Goal: Information Seeking & Learning: Learn about a topic

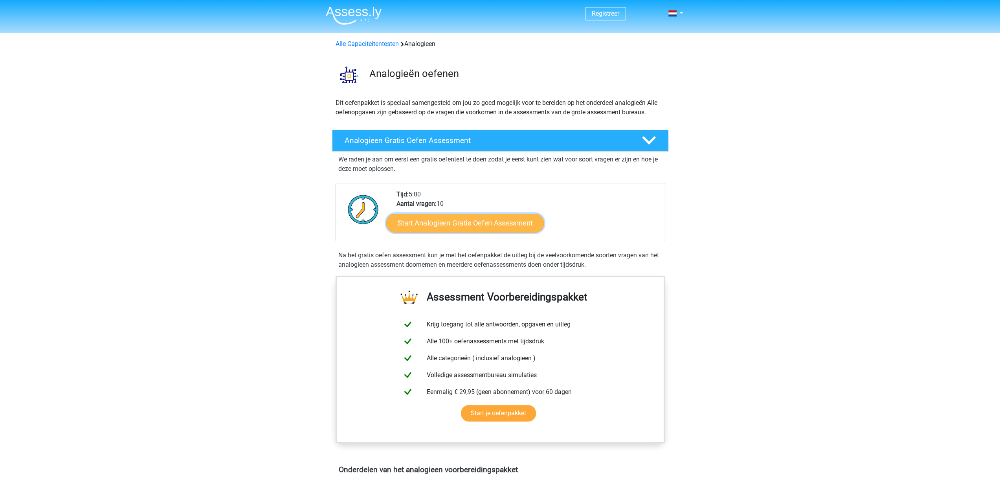
click at [442, 218] on link "Start Analogieen Gratis Oefen Assessment" at bounding box center [465, 222] width 158 height 19
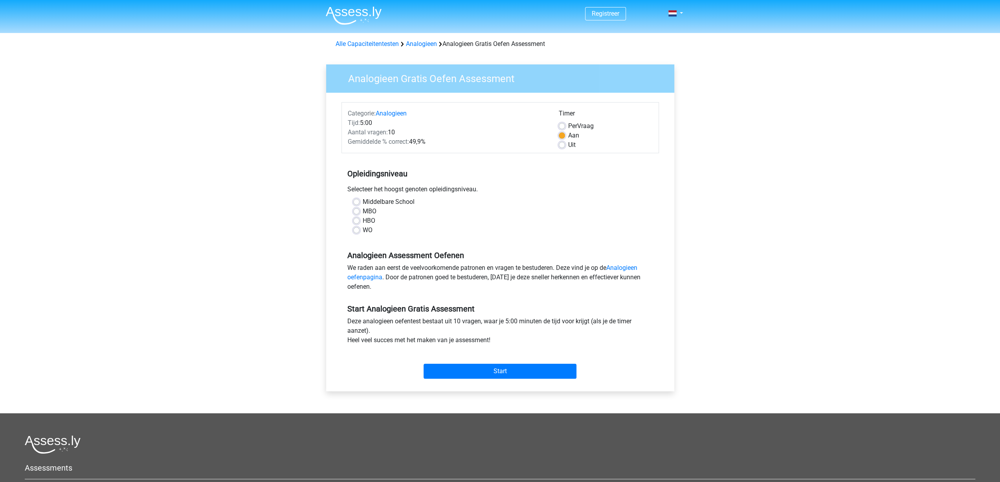
click at [363, 220] on label "HBO" at bounding box center [369, 220] width 13 height 9
click at [358, 220] on input "HBO" at bounding box center [356, 220] width 6 height 8
radio input "true"
click at [507, 377] on input "Start" at bounding box center [500, 371] width 153 height 15
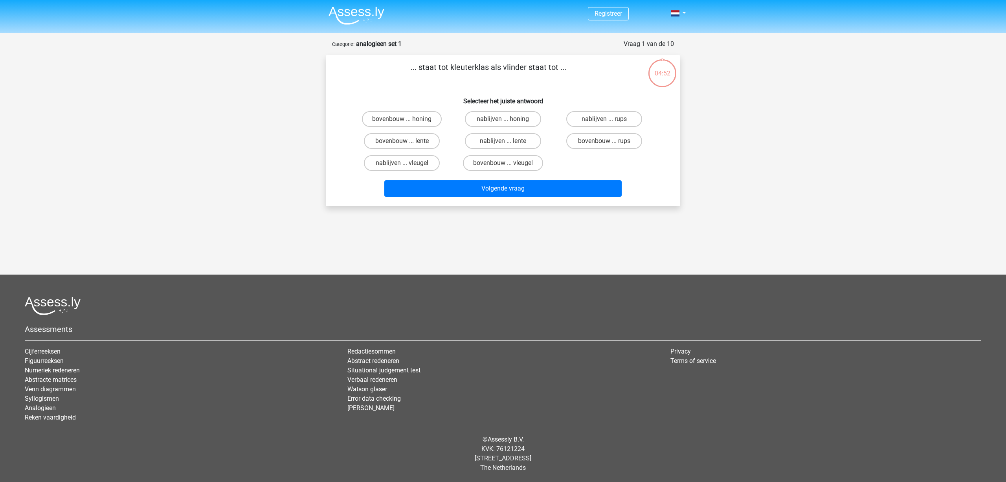
click at [405, 121] on input "bovenbouw ... honing" at bounding box center [404, 121] width 5 height 5
radio input "true"
click at [626, 143] on label "bovenbouw ... rups" at bounding box center [604, 141] width 76 height 16
click at [609, 143] on input "bovenbouw ... rups" at bounding box center [606, 143] width 5 height 5
radio input "true"
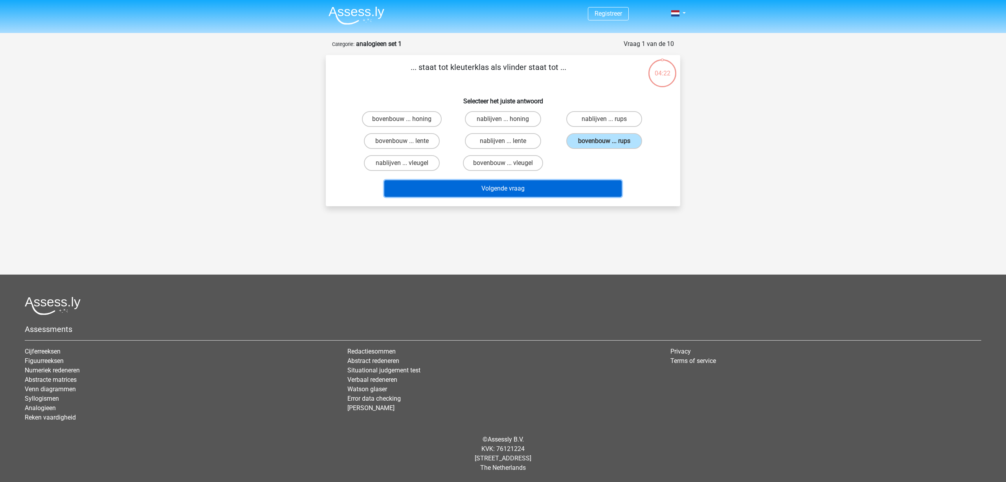
click at [597, 188] on button "Volgende vraag" at bounding box center [503, 188] width 238 height 17
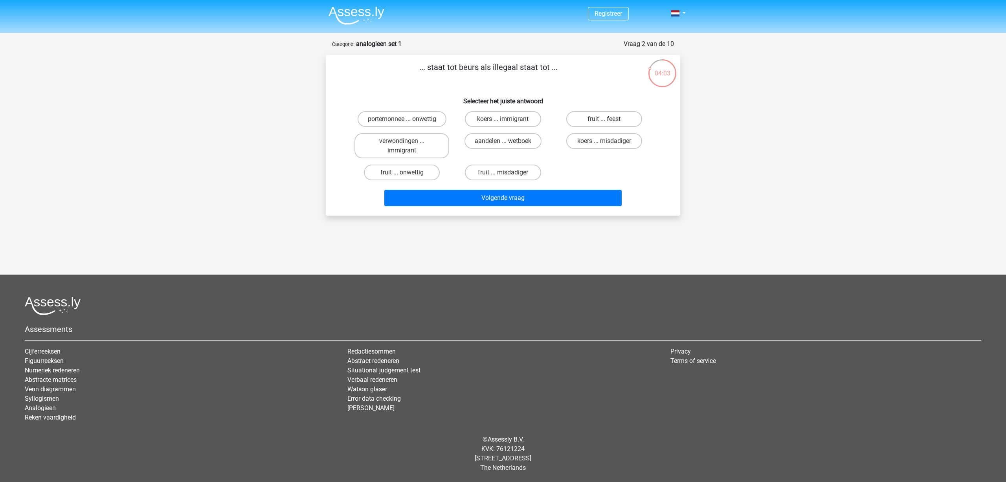
drag, startPoint x: 575, startPoint y: 137, endPoint x: 612, endPoint y: 165, distance: 47.1
click at [612, 165] on div "portemonnee ... onwettig koers ... immigrant fruit ... feest verwondingen ... i…" at bounding box center [502, 145] width 303 height 75
click at [513, 120] on label "koers ... immigrant" at bounding box center [503, 119] width 76 height 16
click at [508, 120] on input "koers ... immigrant" at bounding box center [505, 121] width 5 height 5
radio input "true"
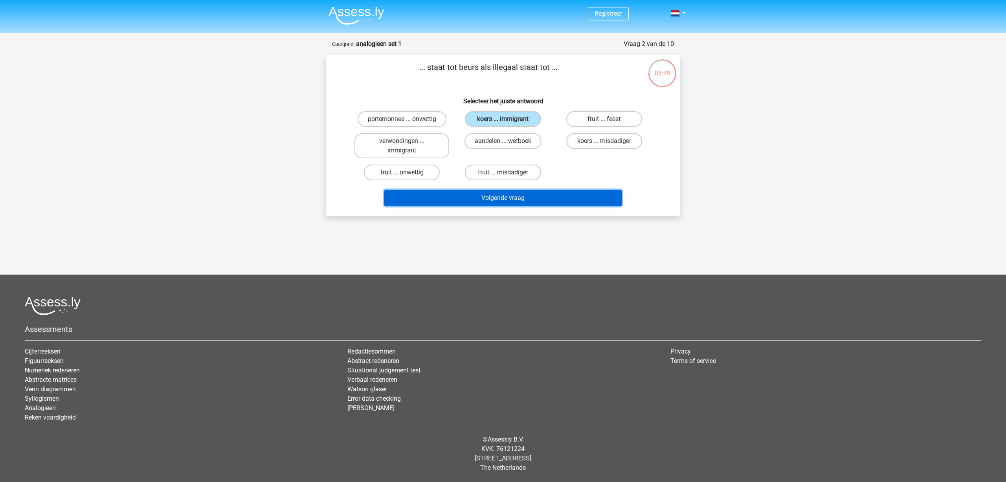
click at [505, 199] on button "Volgende vraag" at bounding box center [503, 198] width 238 height 17
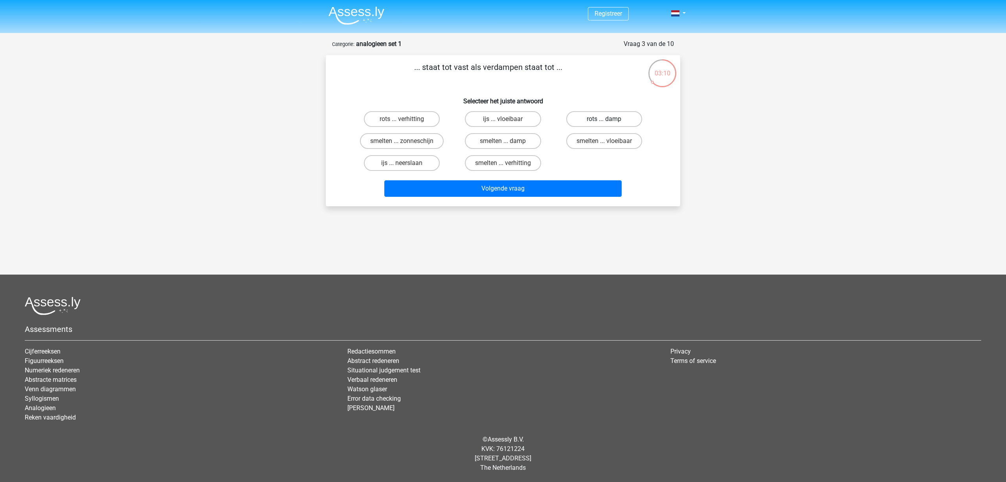
click at [619, 119] on label "rots ... damp" at bounding box center [604, 119] width 76 height 16
click at [609, 119] on input "rots ... damp" at bounding box center [606, 121] width 5 height 5
radio input "true"
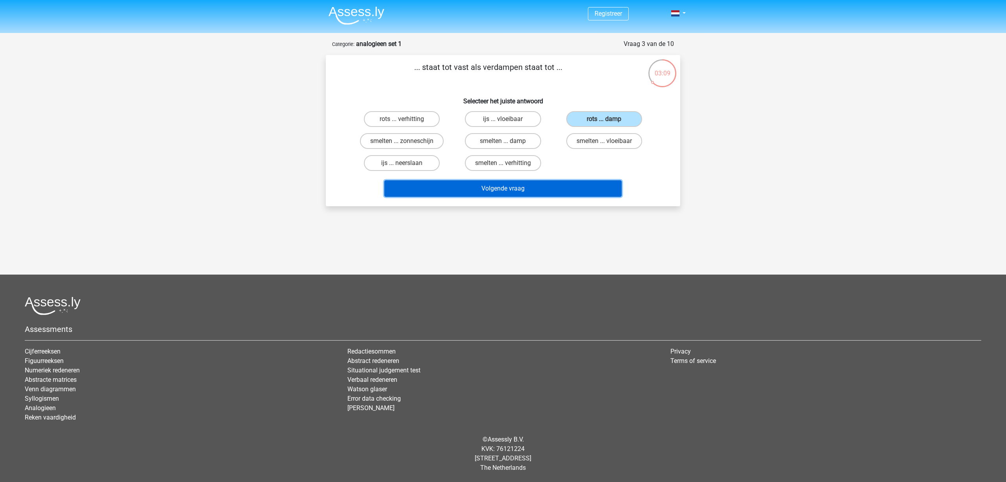
click at [548, 188] on button "Volgende vraag" at bounding box center [503, 188] width 238 height 17
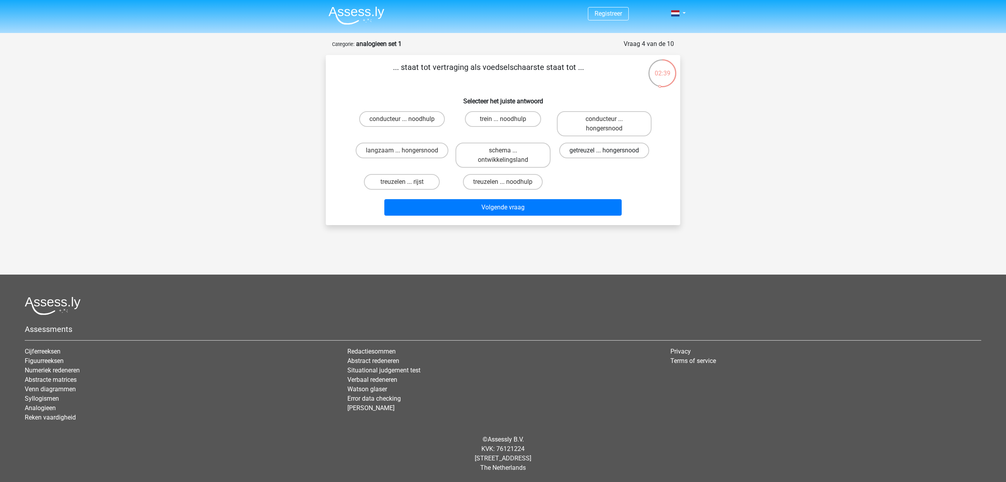
click at [621, 154] on label "getreuzel ... hongersnood" at bounding box center [604, 151] width 90 height 16
click at [609, 154] on input "getreuzel ... hongersnood" at bounding box center [606, 153] width 5 height 5
radio input "true"
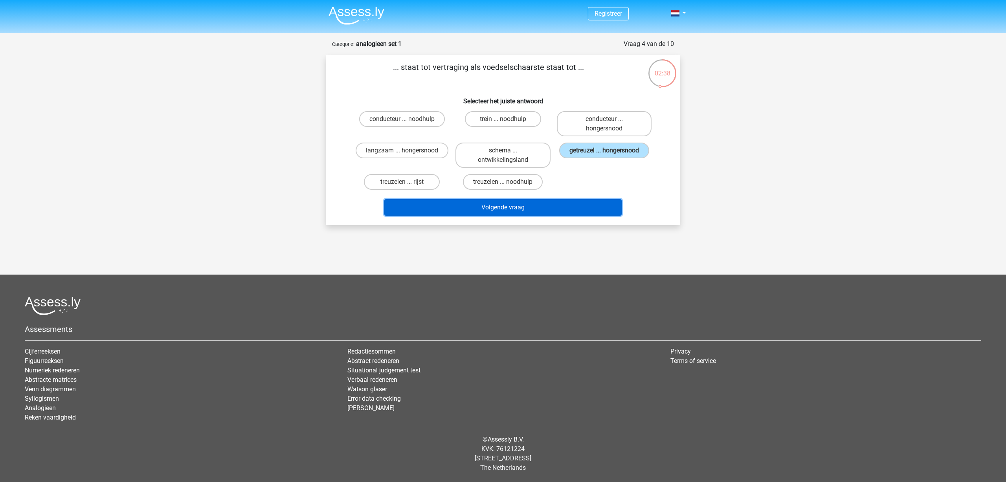
click at [538, 208] on button "Volgende vraag" at bounding box center [503, 207] width 238 height 17
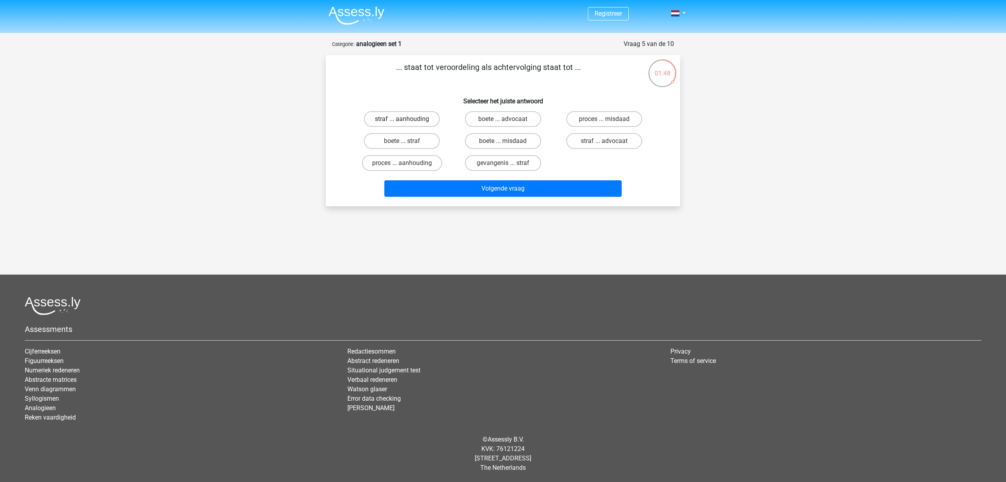
click at [371, 115] on label "straf ... aanhouding" at bounding box center [402, 119] width 76 height 16
click at [402, 119] on input "straf ... aanhouding" at bounding box center [404, 121] width 5 height 5
radio input "true"
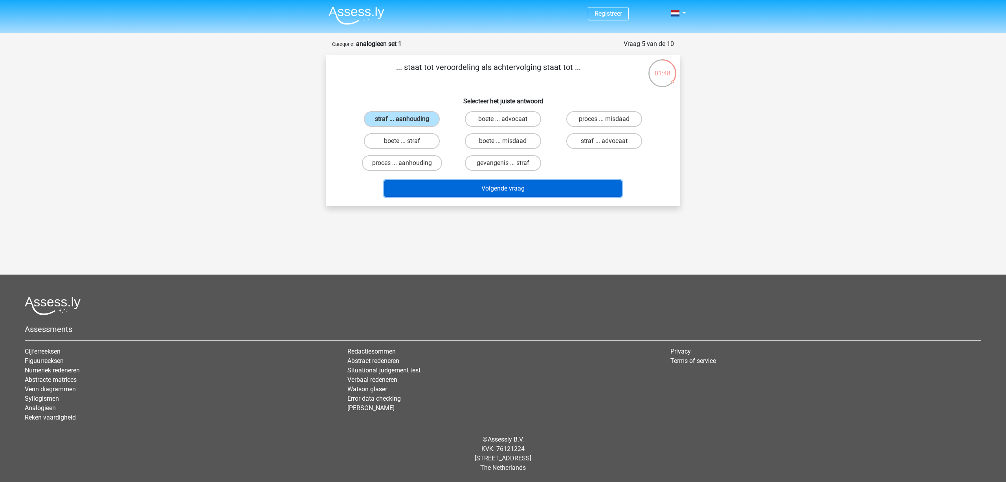
click at [480, 188] on button "Volgende vraag" at bounding box center [503, 188] width 238 height 17
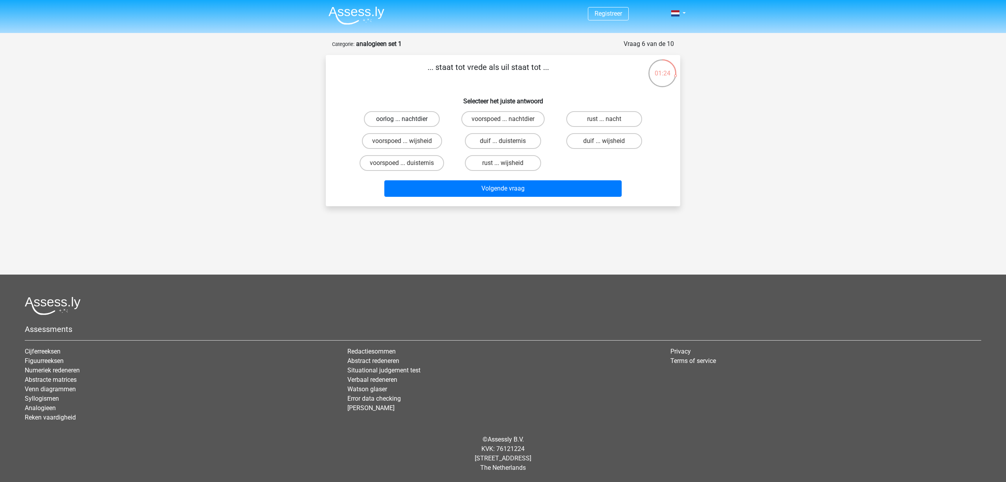
click at [391, 119] on label "oorlog ... nachtdier" at bounding box center [402, 119] width 76 height 16
click at [402, 119] on input "oorlog ... nachtdier" at bounding box center [404, 121] width 5 height 5
radio input "true"
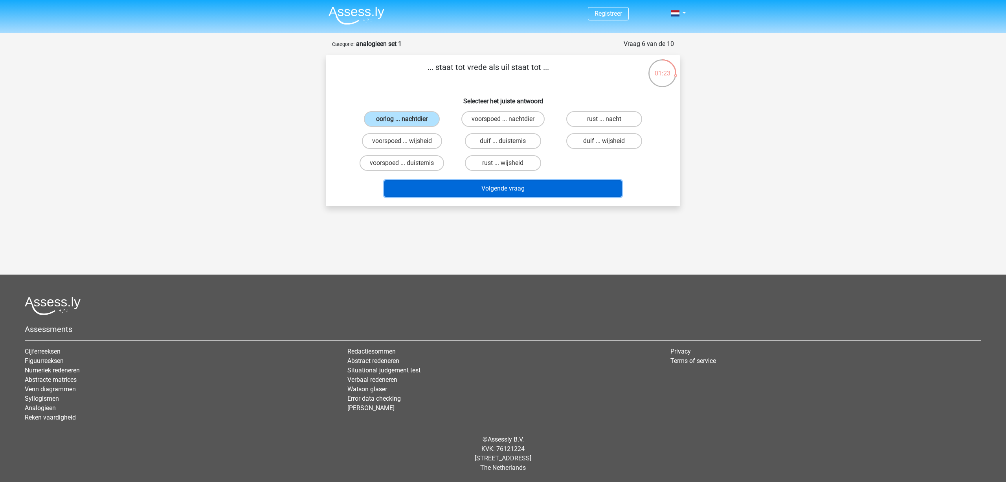
click at [464, 180] on button "Volgende vraag" at bounding box center [503, 188] width 238 height 17
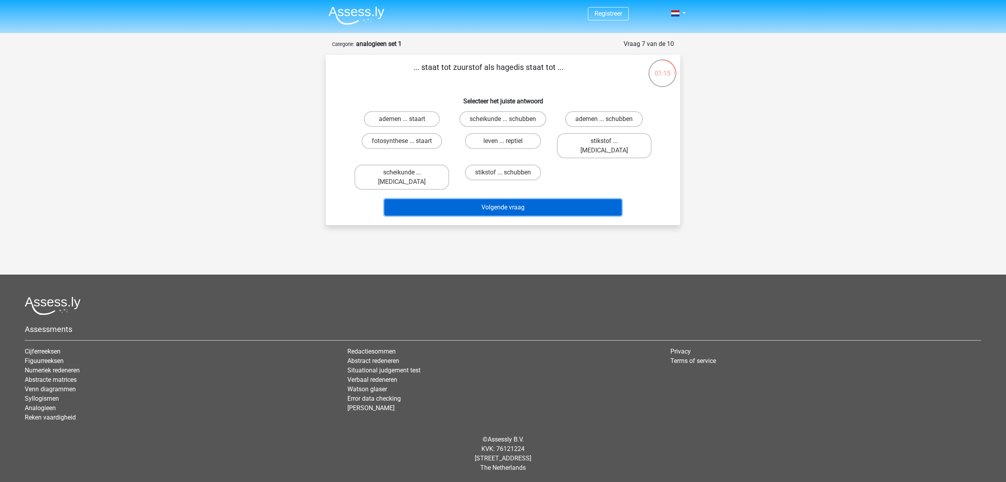
drag, startPoint x: 464, startPoint y: 180, endPoint x: 599, endPoint y: 159, distance: 136.8
click at [607, 166] on div "... staat tot zuurstof als hagedis staat tot ... Selecteer het juiste antwoord …" at bounding box center [503, 140] width 348 height 158
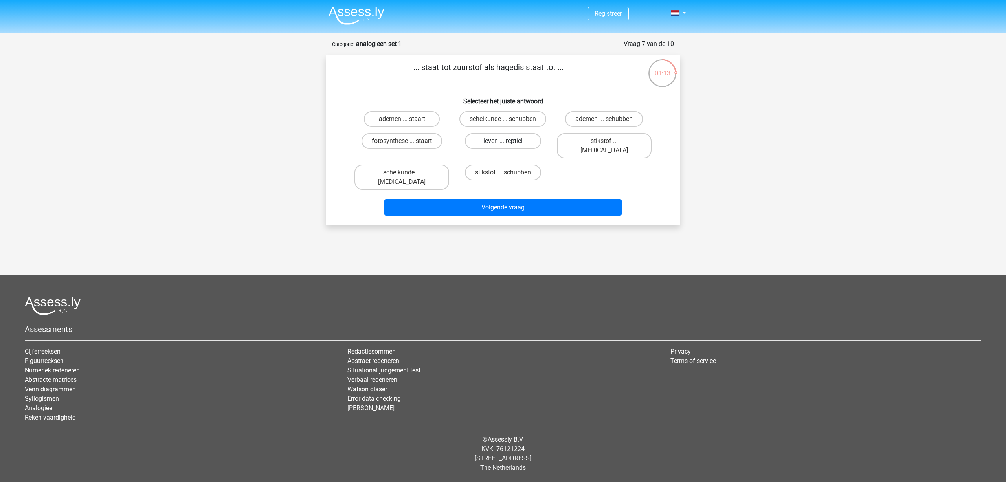
click at [514, 145] on label "leven ... reptiel" at bounding box center [503, 141] width 76 height 16
click at [508, 145] on input "leven ... reptiel" at bounding box center [505, 143] width 5 height 5
radio input "true"
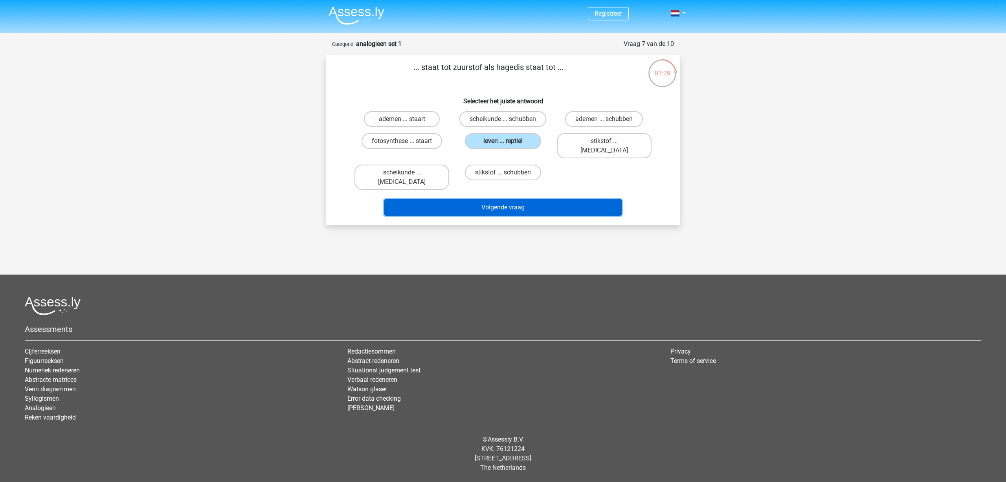
click at [512, 199] on button "Volgende vraag" at bounding box center [503, 207] width 238 height 17
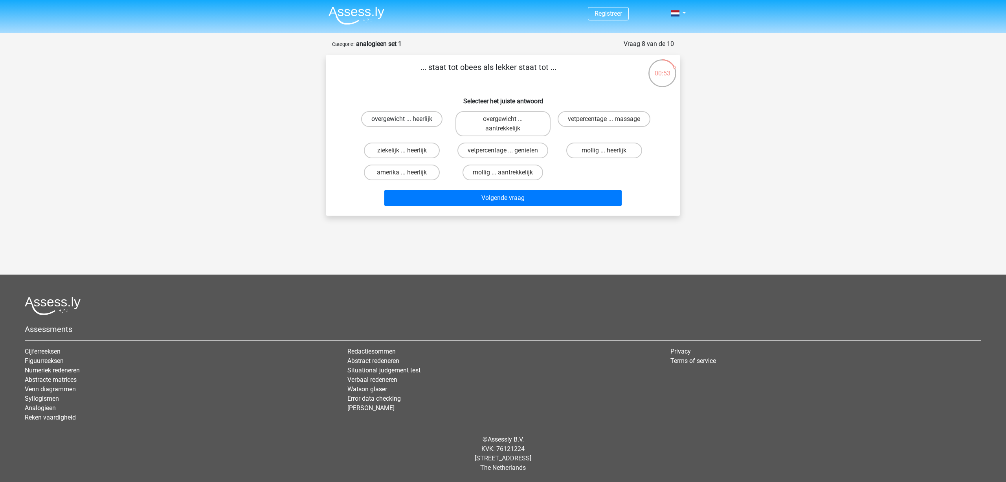
click at [398, 117] on label "overgewicht ... heerlijk" at bounding box center [401, 119] width 81 height 16
click at [402, 119] on input "overgewicht ... heerlijk" at bounding box center [404, 121] width 5 height 5
radio input "true"
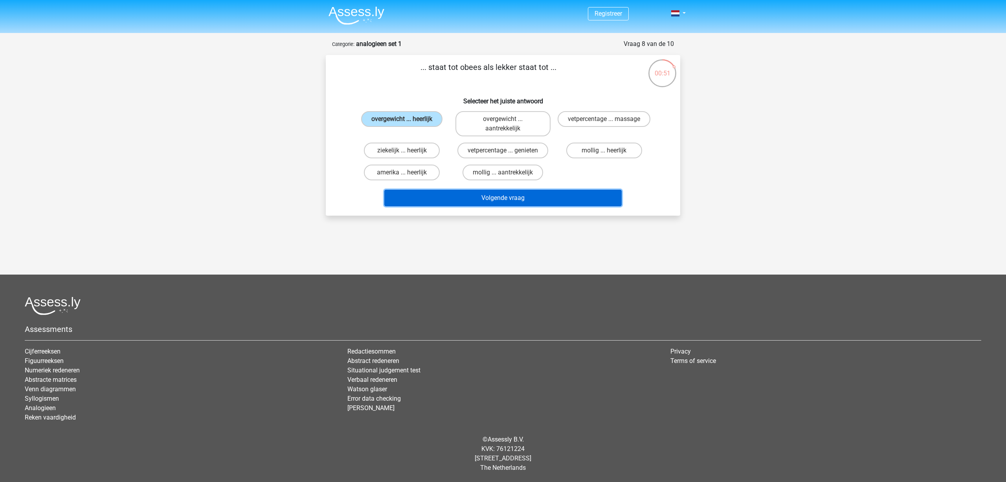
click at [503, 202] on button "Volgende vraag" at bounding box center [503, 198] width 238 height 17
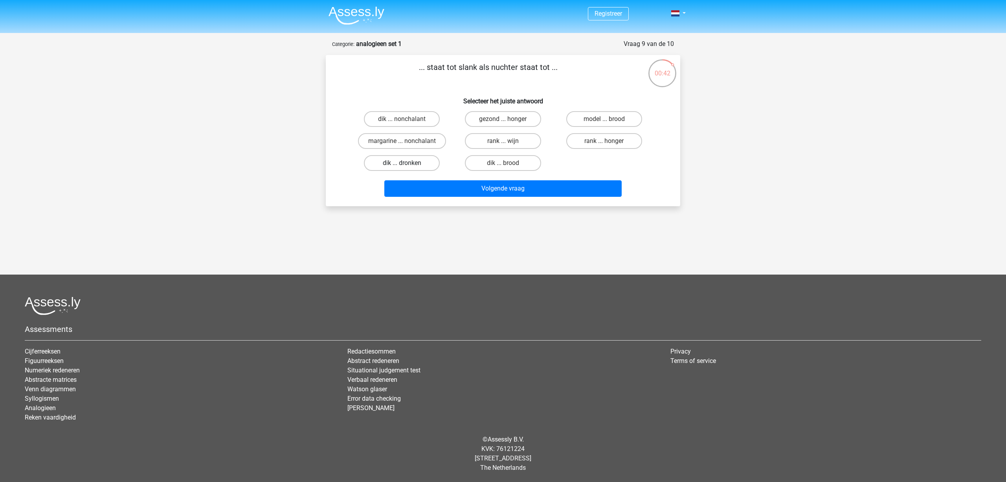
click at [409, 165] on label "dik ... dronken" at bounding box center [402, 163] width 76 height 16
click at [407, 165] on input "dik ... dronken" at bounding box center [404, 165] width 5 height 5
radio input "true"
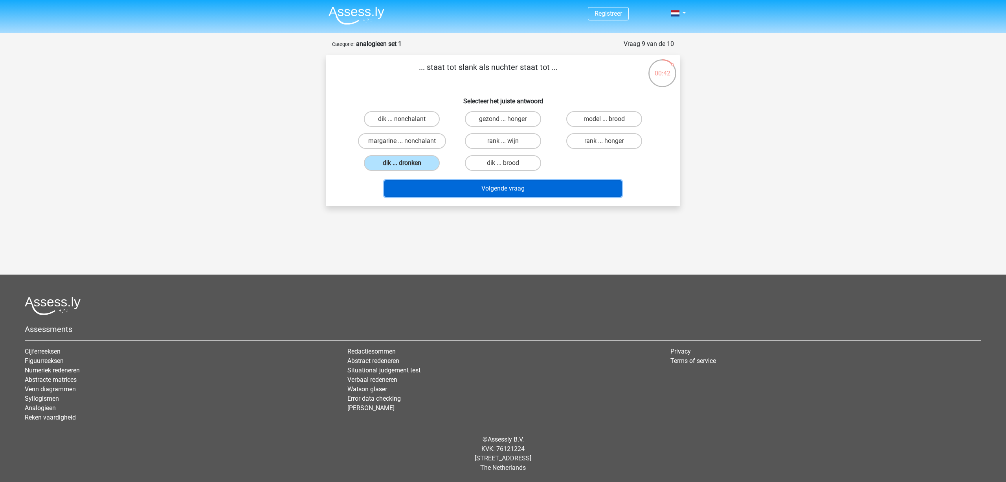
click at [484, 191] on button "Volgende vraag" at bounding box center [503, 188] width 238 height 17
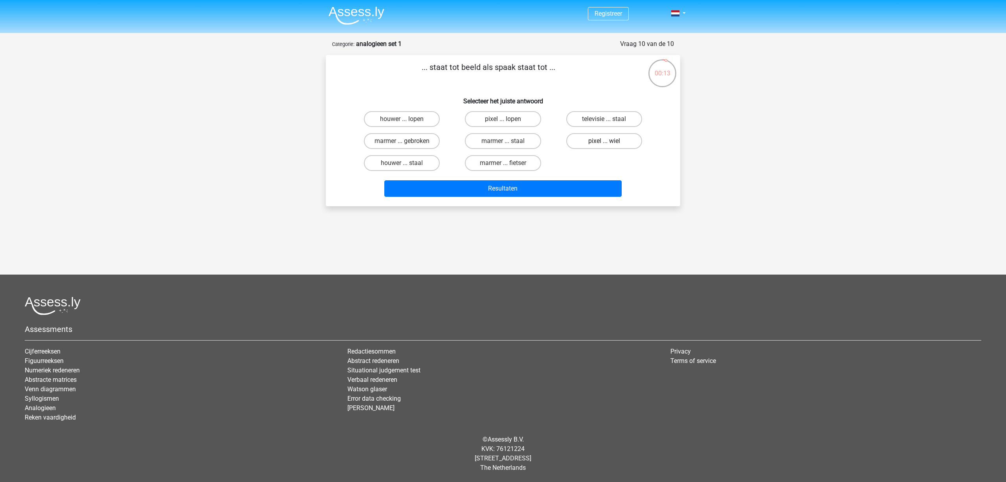
click at [608, 139] on label "pixel ... wiel" at bounding box center [604, 141] width 76 height 16
click at [608, 141] on input "pixel ... wiel" at bounding box center [606, 143] width 5 height 5
radio input "true"
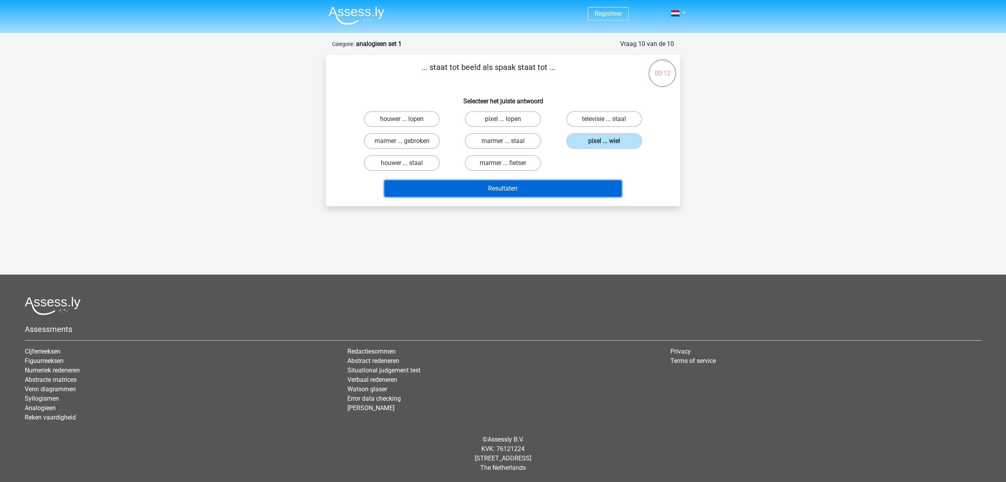
click at [551, 191] on button "Resultaten" at bounding box center [503, 188] width 238 height 17
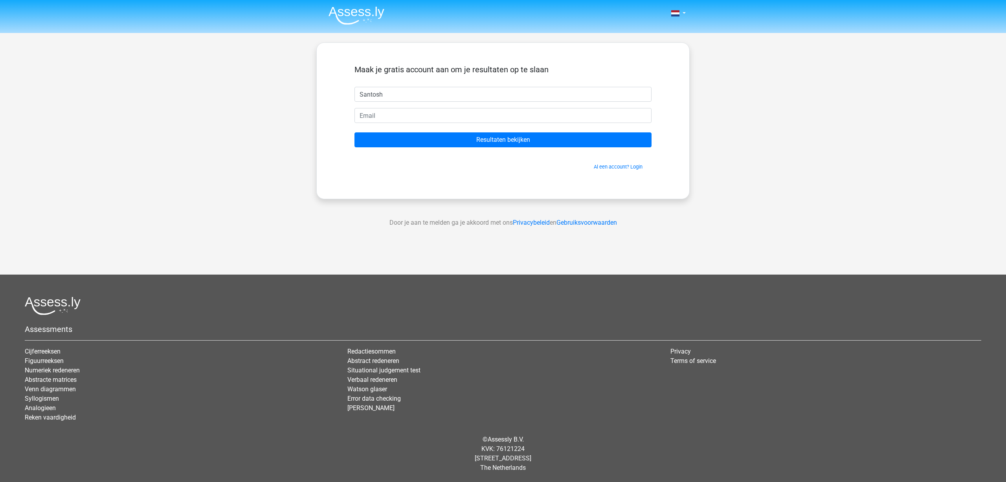
type input "Santosh"
click at [449, 113] on input "email" at bounding box center [502, 115] width 297 height 15
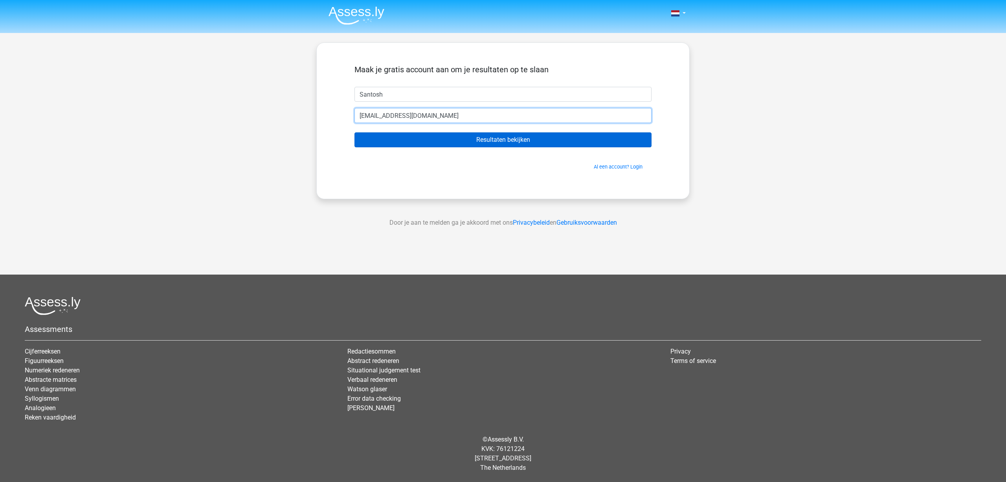
type input "[EMAIL_ADDRESS][DOMAIN_NAME]"
click at [521, 138] on input "Resultaten bekijken" at bounding box center [502, 139] width 297 height 15
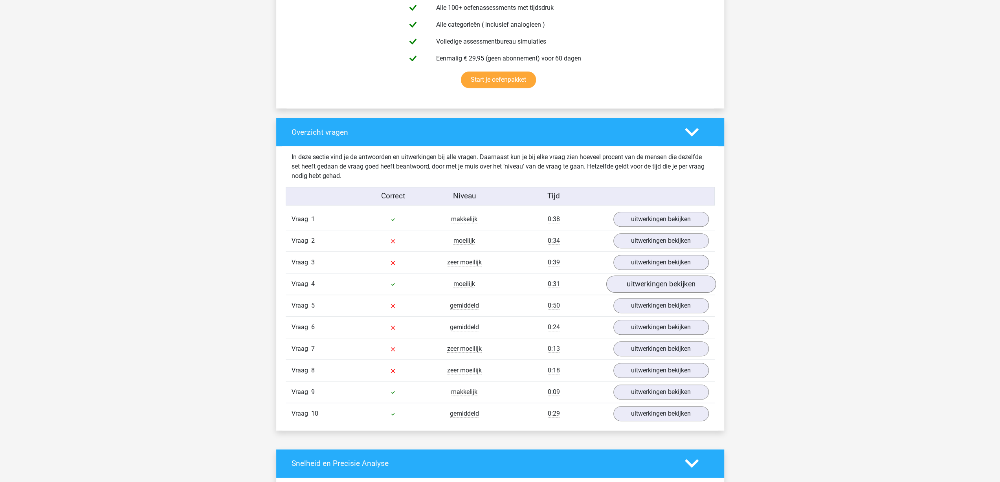
scroll to position [511, 0]
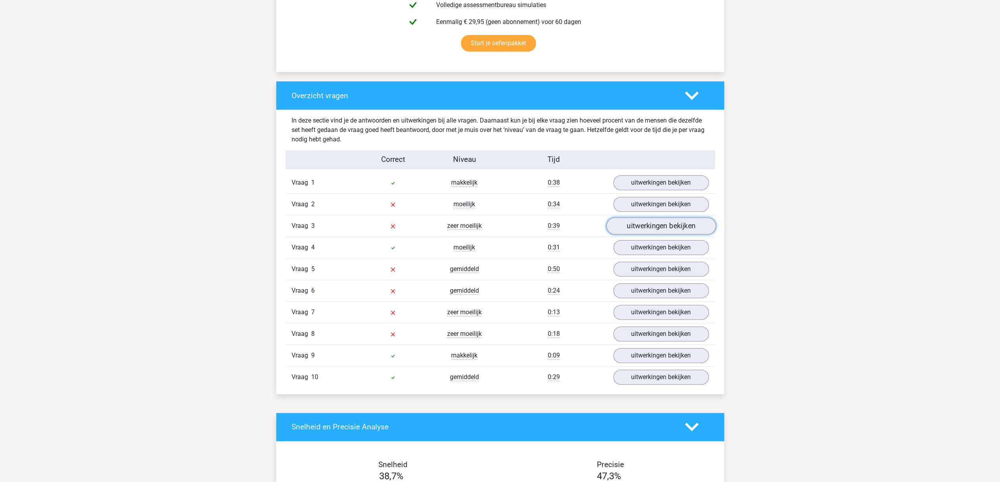
click at [657, 217] on link "uitwerkingen bekijken" at bounding box center [661, 225] width 110 height 17
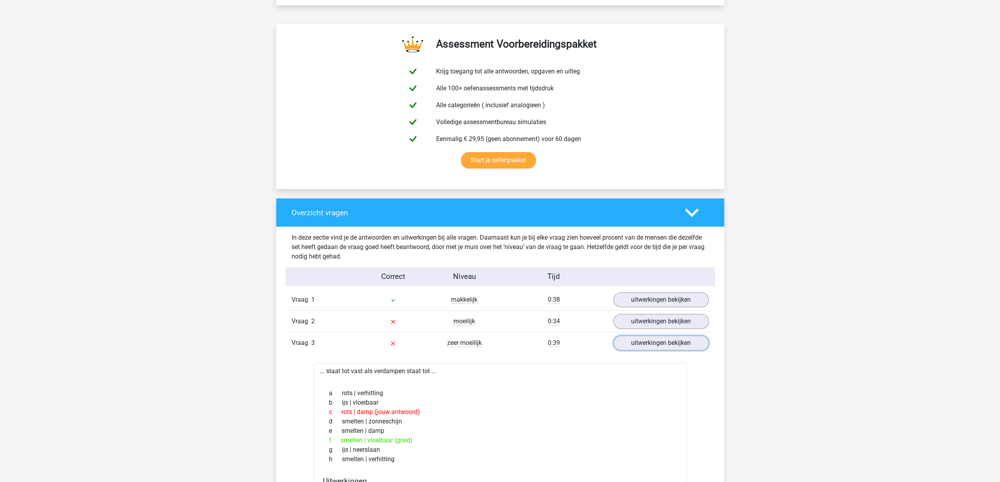
scroll to position [275, 0]
